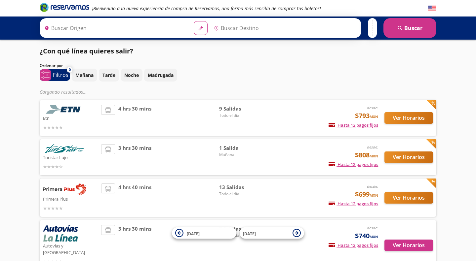
type input "[GEOGRAPHIC_DATA], [GEOGRAPHIC_DATA]"
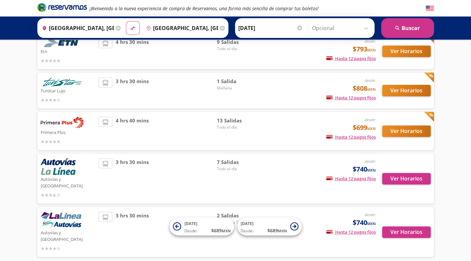
scroll to position [73, 0]
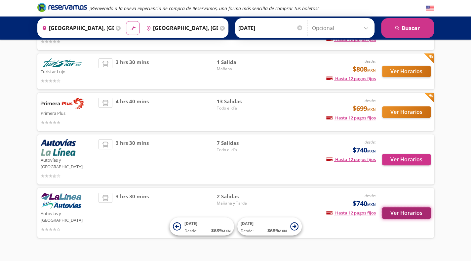
click at [399, 207] on button "Ver Horarios" at bounding box center [406, 213] width 49 height 12
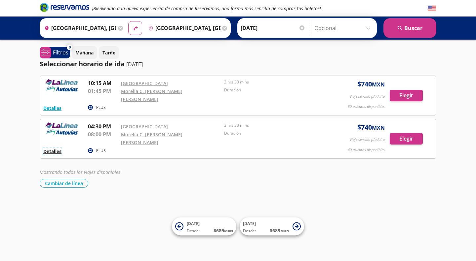
click at [54, 148] on button "Detalles" at bounding box center [52, 151] width 18 height 7
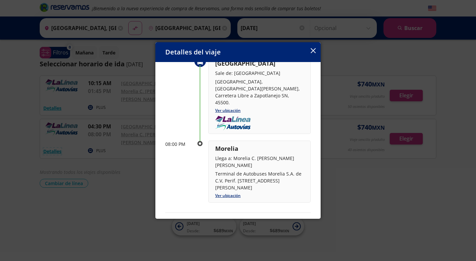
scroll to position [46, 0]
click at [312, 54] on button "button" at bounding box center [312, 51] width 5 height 8
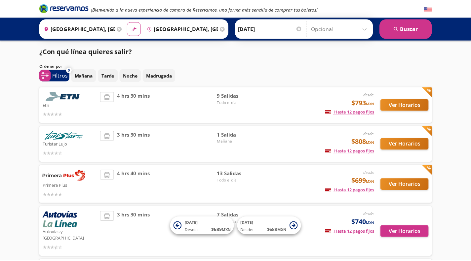
scroll to position [73, 0]
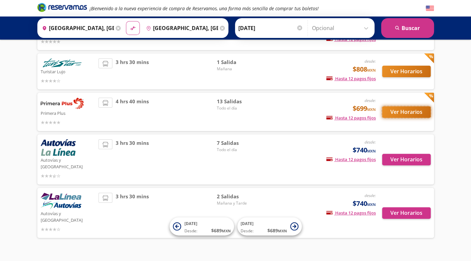
click at [393, 113] on button "Ver Horarios" at bounding box center [406, 112] width 49 height 12
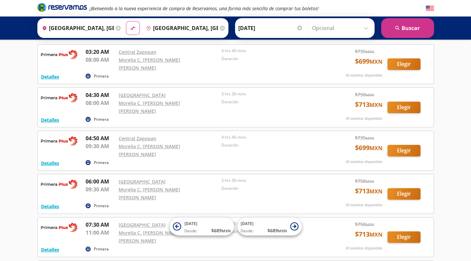
scroll to position [26, 0]
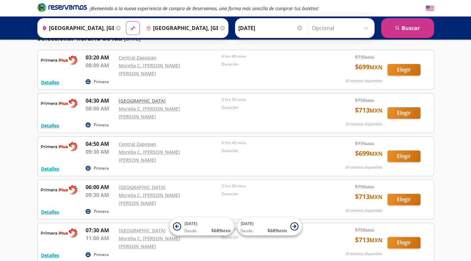
click at [138, 98] on link "[GEOGRAPHIC_DATA]" at bounding box center [142, 101] width 47 height 6
click at [139, 59] on link "Central Zapopan" at bounding box center [138, 57] width 38 height 6
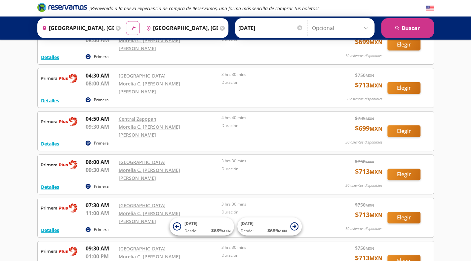
scroll to position [44, 0]
